Goal: Information Seeking & Learning: Learn about a topic

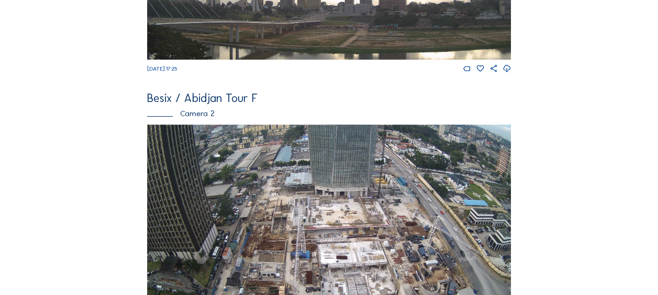
scroll to position [314, 0]
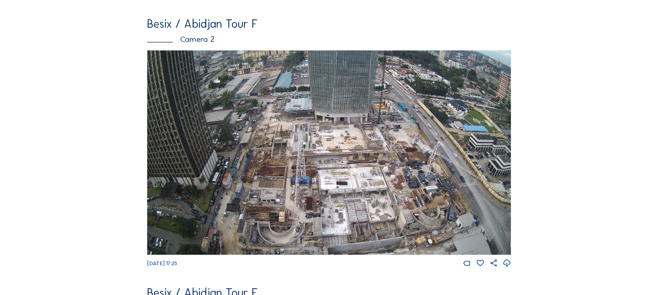
click at [205, 189] on img at bounding box center [329, 152] width 364 height 205
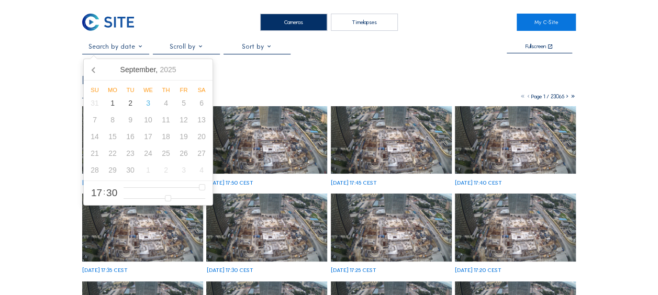
click at [117, 50] on input "text" at bounding box center [115, 46] width 67 height 7
click at [94, 66] on icon at bounding box center [94, 69] width 17 height 17
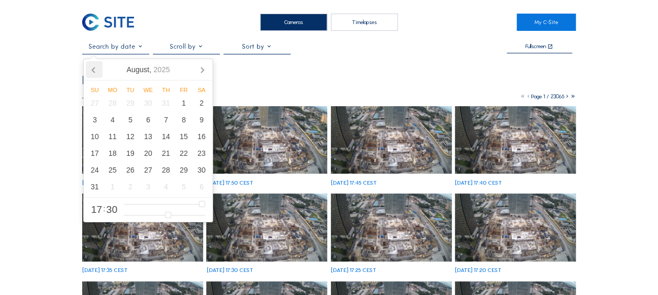
click at [95, 67] on icon at bounding box center [94, 69] width 17 height 17
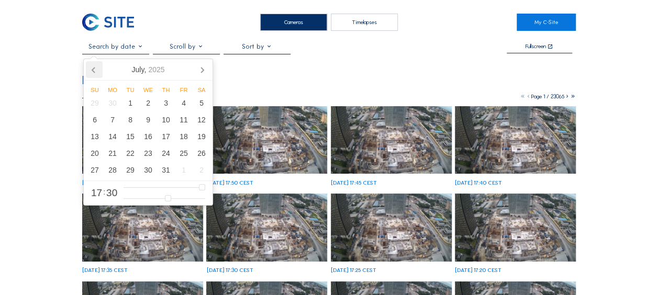
click at [95, 67] on icon at bounding box center [94, 69] width 17 height 17
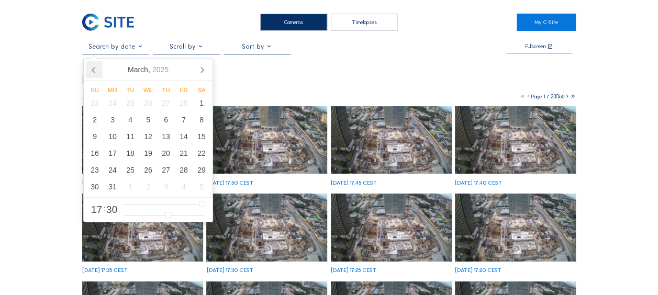
click at [95, 67] on icon at bounding box center [94, 69] width 17 height 17
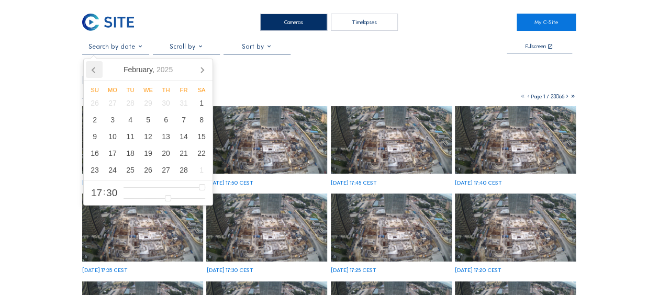
click at [96, 68] on icon at bounding box center [94, 69] width 17 height 17
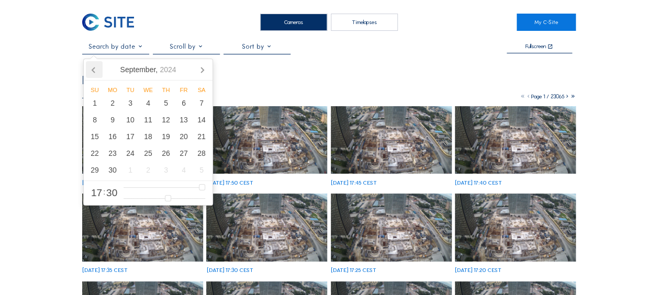
click at [90, 68] on icon at bounding box center [94, 69] width 17 height 17
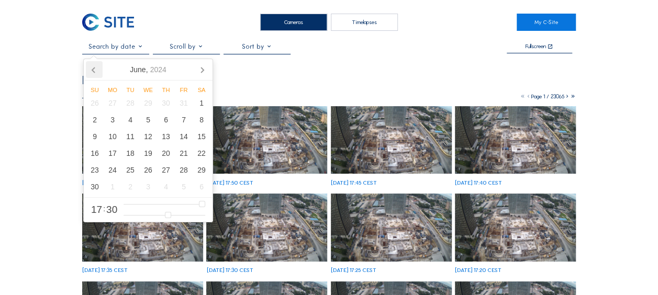
click at [90, 68] on icon at bounding box center [94, 69] width 17 height 17
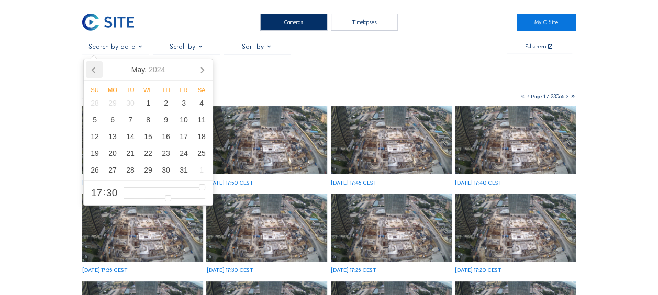
click at [90, 68] on icon at bounding box center [94, 69] width 17 height 17
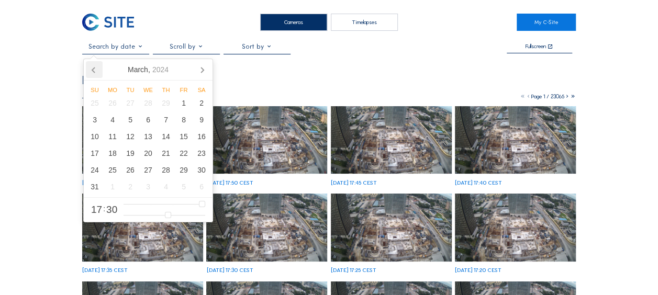
click at [90, 68] on icon at bounding box center [94, 69] width 17 height 17
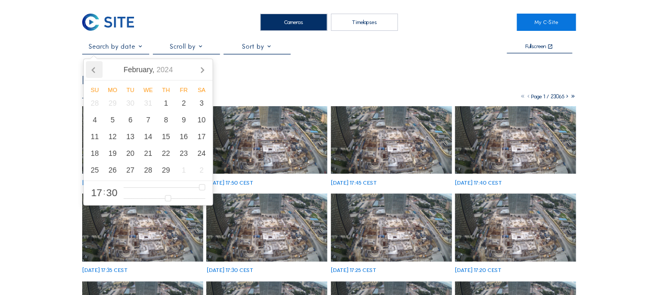
click at [90, 68] on icon at bounding box center [94, 69] width 17 height 17
click at [200, 68] on icon at bounding box center [202, 69] width 17 height 17
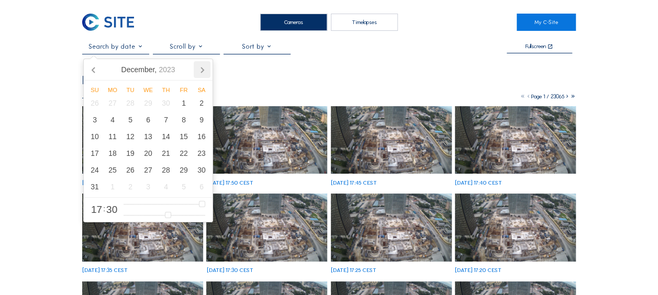
drag, startPoint x: 203, startPoint y: 65, endPoint x: 194, endPoint y: 72, distance: 11.2
click at [203, 65] on icon at bounding box center [202, 69] width 17 height 17
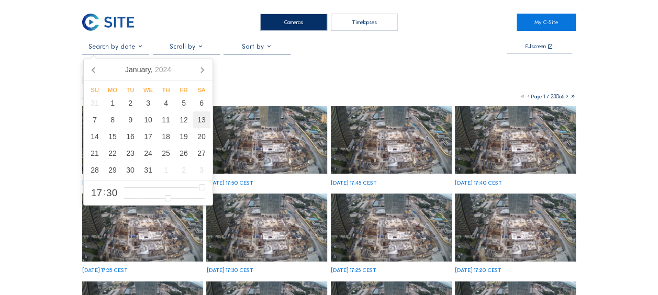
click at [200, 119] on div "13" at bounding box center [202, 119] width 18 height 17
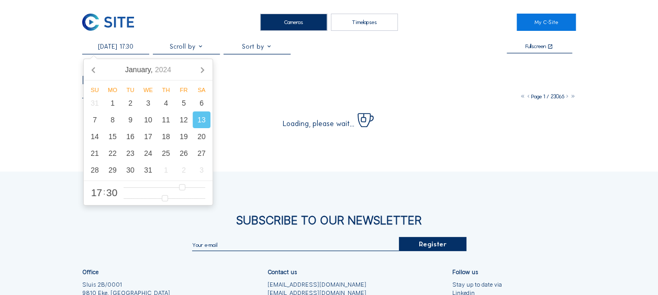
scroll to position [52, 0]
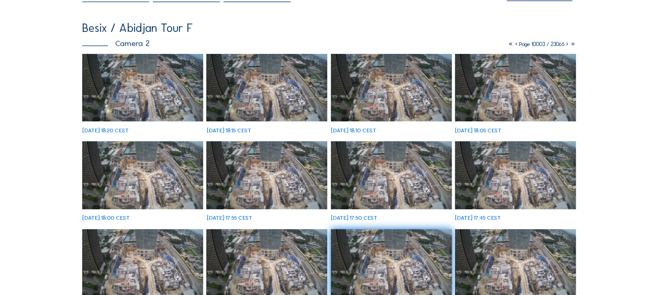
click at [111, 194] on img at bounding box center [142, 175] width 121 height 68
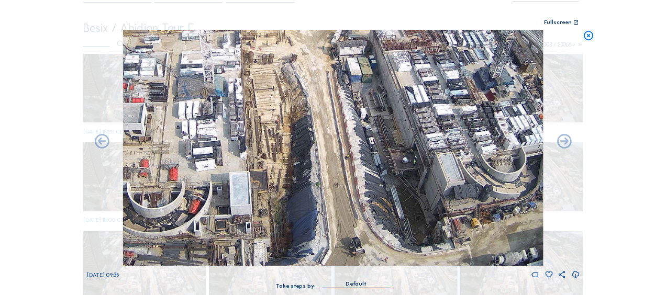
drag, startPoint x: 341, startPoint y: 218, endPoint x: 428, endPoint y: 133, distance: 121.4
click at [428, 133] on img at bounding box center [333, 148] width 420 height 236
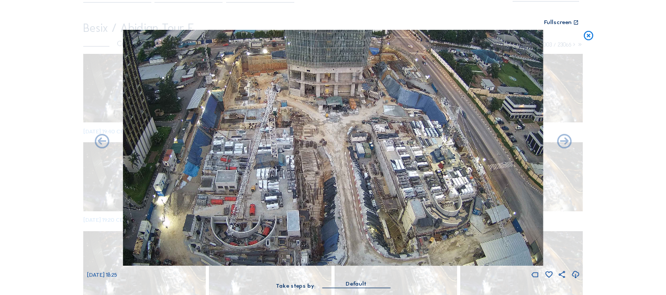
drag, startPoint x: 590, startPoint y: 35, endPoint x: 581, endPoint y: 42, distance: 10.8
click at [589, 35] on icon at bounding box center [588, 36] width 12 height 12
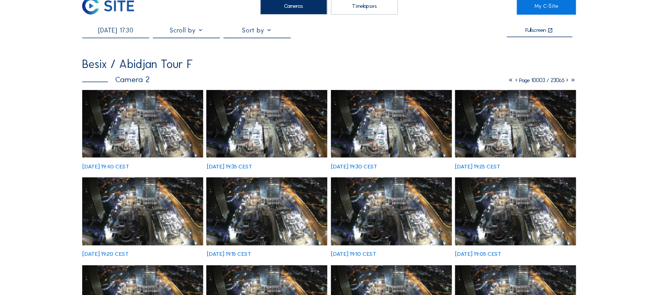
scroll to position [0, 0]
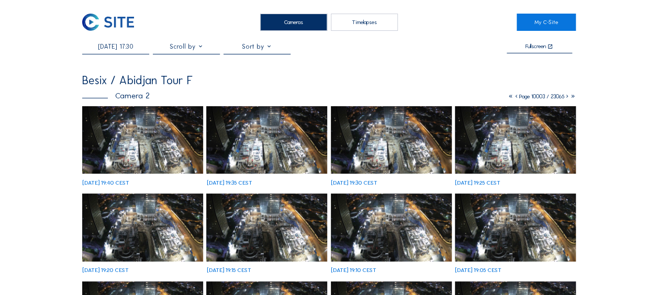
click at [118, 47] on input "13/01/2024 17:30" at bounding box center [115, 46] width 67 height 7
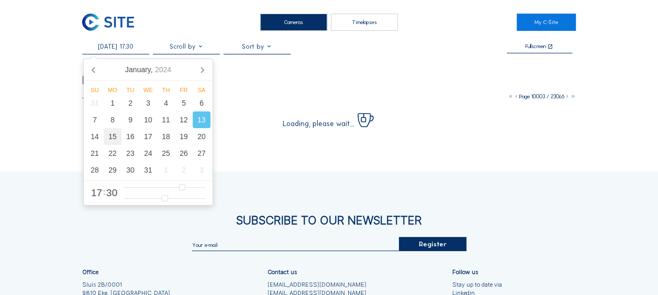
click at [109, 136] on div "15" at bounding box center [113, 136] width 18 height 17
type input "15/01/2024 17:30"
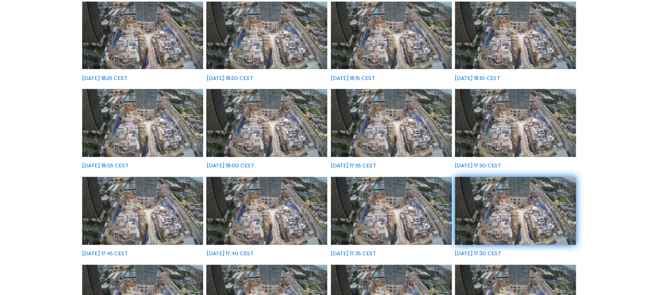
scroll to position [157, 0]
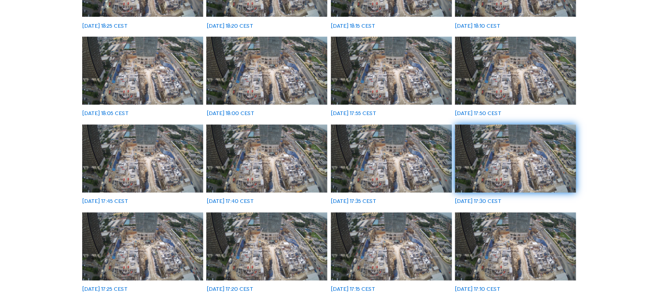
click at [153, 165] on img at bounding box center [142, 159] width 121 height 68
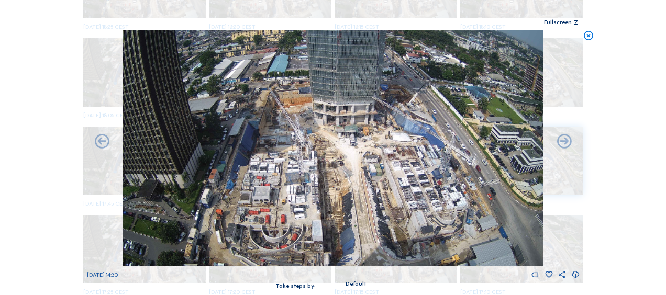
click at [590, 38] on icon at bounding box center [588, 36] width 12 height 12
